Goal: Check status: Check status

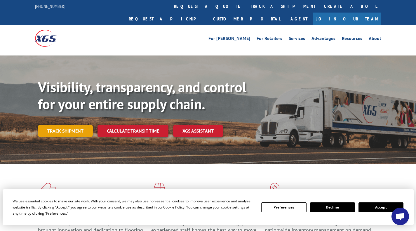
click at [78, 125] on link "Track shipment" at bounding box center [65, 131] width 55 height 12
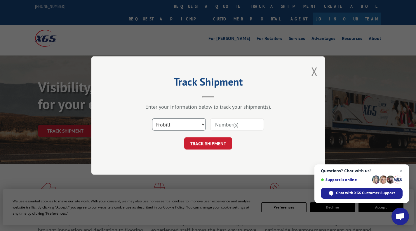
click at [199, 124] on select "Select category... Probill BOL PO" at bounding box center [179, 124] width 54 height 12
select select "bol"
click at [152, 118] on select "Select category... Probill BOL PO" at bounding box center [179, 124] width 54 height 12
click at [228, 124] on input at bounding box center [237, 124] width 54 height 12
type input "5528135"
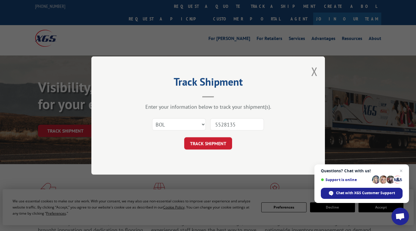
click at [213, 145] on button "TRACK SHIPMENT" at bounding box center [208, 143] width 48 height 12
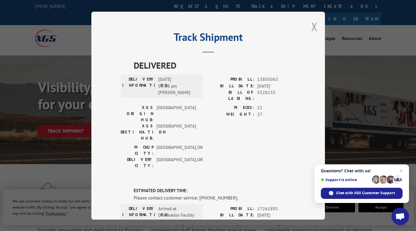
click at [311, 25] on button "Close modal" at bounding box center [314, 26] width 6 height 15
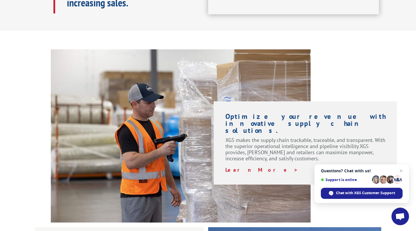
scroll to position [379, 0]
